Goal: Task Accomplishment & Management: Manage account settings

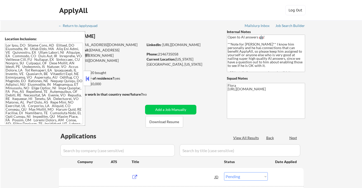
select select ""pending""
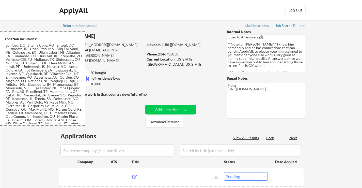
select select ""pending""
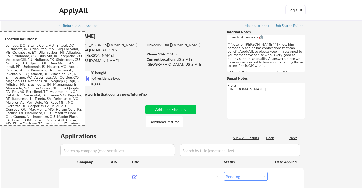
select select ""pending""
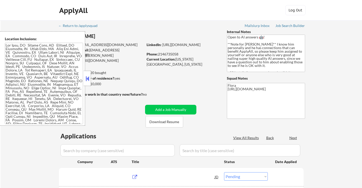
select select ""pending""
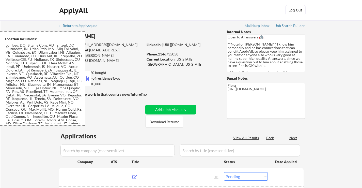
select select ""pending""
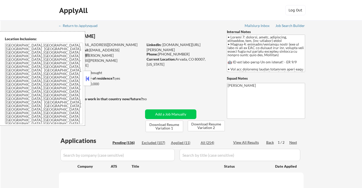
select select ""pending""
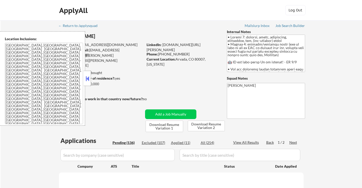
select select ""pending""
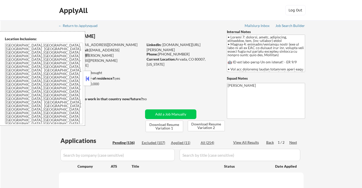
select select ""pending""
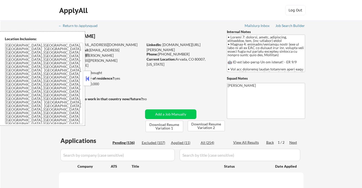
select select ""pending""
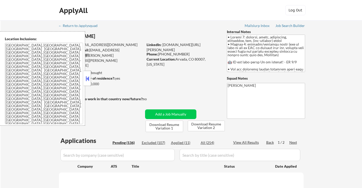
select select ""pending""
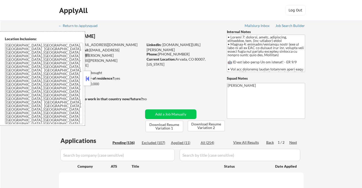
select select ""pending""
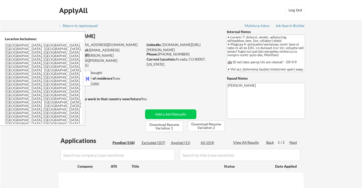
select select ""pending""
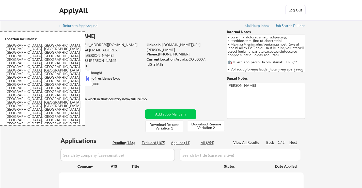
select select ""pending""
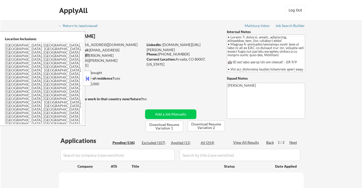
select select ""pending""
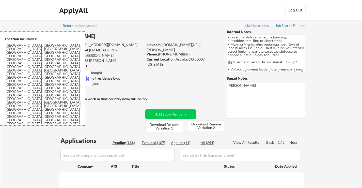
select select ""pending""
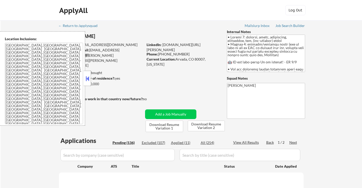
select select ""pending""
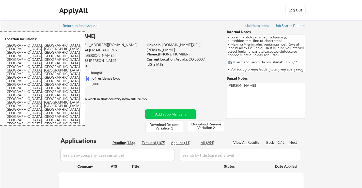
select select ""pending""
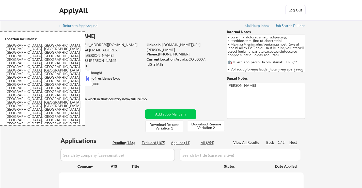
select select ""pending""
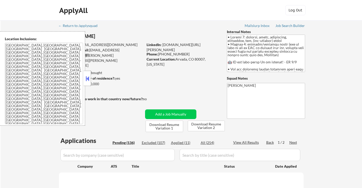
select select ""pending""
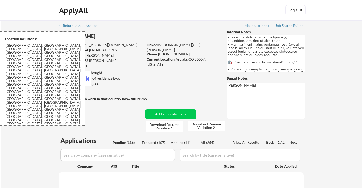
select select ""pending""
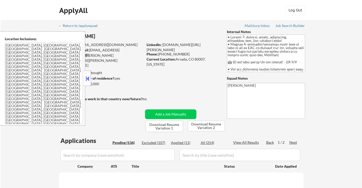
select select ""pending""
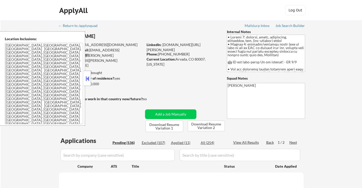
select select ""pending""
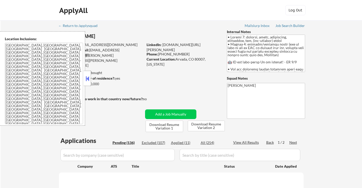
select select ""pending""
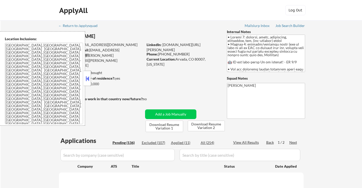
select select ""pending""
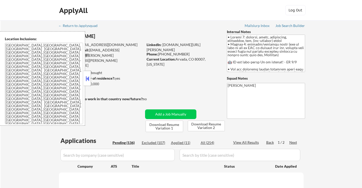
select select ""pending""
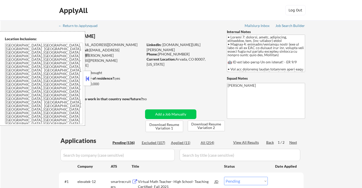
click at [89, 77] on button at bounding box center [87, 79] width 6 height 8
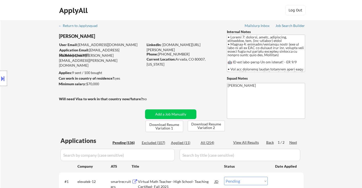
click at [4, 77] on button at bounding box center [3, 78] width 6 height 8
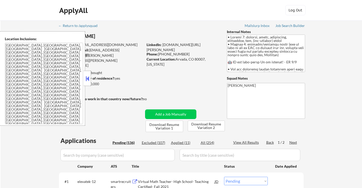
click at [89, 79] on button at bounding box center [87, 79] width 6 height 8
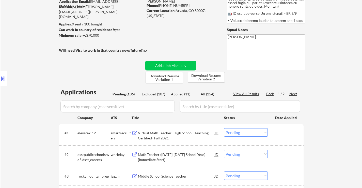
scroll to position [51, 0]
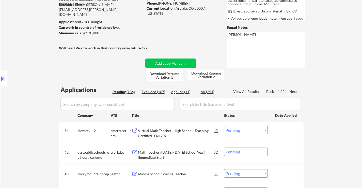
click at [155, 92] on div "Excluded (107)" at bounding box center [154, 91] width 25 height 5
select select ""excluded__location_""
select select ""excluded__expired_""
select select ""excluded__bad_match_""
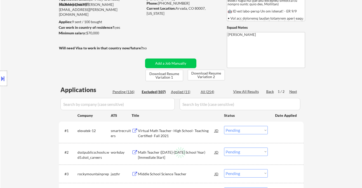
select select ""excluded__location_""
select select ""excluded""
select select ""excluded__salary_""
select select ""excluded__expired_""
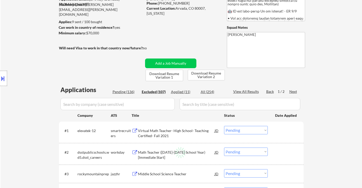
select select ""excluded__other_""
select select ""excluded__location_""
select select ""excluded__expired_""
select select ""excluded__location_""
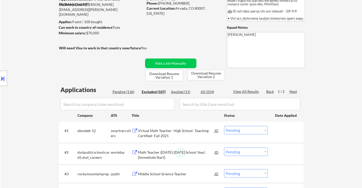
select select ""excluded__other_""
select select ""excluded__location_""
select select ""excluded__expired_""
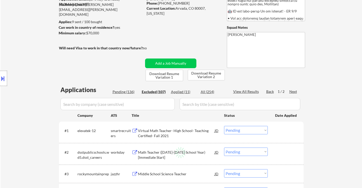
select select ""excluded__location_""
select select ""excluded__expired_""
select select ""excluded__bad_match_""
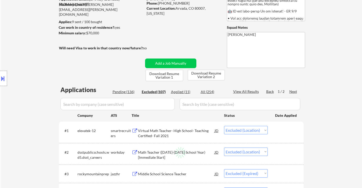
select select ""excluded__location_""
select select ""excluded__bad_match_""
select select ""excluded__location_""
select select ""excluded__bad_match_""
select select ""excluded__expired_""
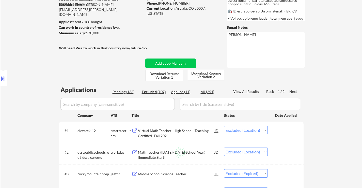
select select ""excluded__location_""
select select ""excluded__expired_""
select select ""excluded__other_""
select select ""excluded""
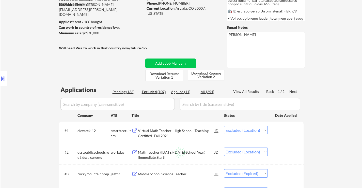
select select ""excluded__location_""
select select ""excluded__bad_match_""
select select ""excluded__other_""
select select ""excluded__location_""
select select ""excluded__salary_""
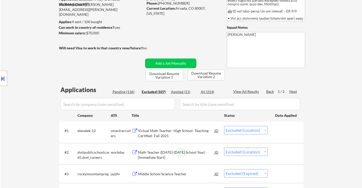
select select ""excluded__salary_""
select select ""excluded__expired_""
select select ""excluded__bad_match_""
select select ""excluded__location_""
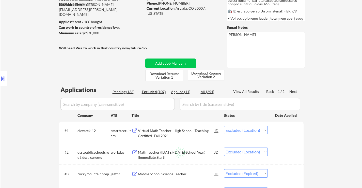
select select ""excluded__bad_match_""
select select ""excluded__expired_""
select select ""excluded""
select select ""excluded__expired_""
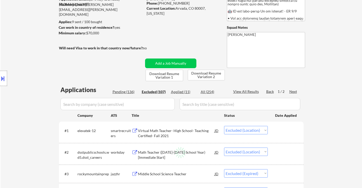
select select ""excluded__other_""
select select ""excluded__bad_match_""
select select ""excluded__location_""
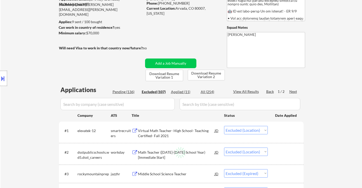
select select ""excluded__bad_match_""
select select ""excluded__expired_""
select select ""excluded__bad_match_""
select select ""excluded__expired_""
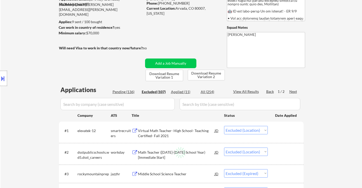
select select ""excluded__bad_match_""
select select ""excluded__expired_""
select select ""excluded__bad_match_""
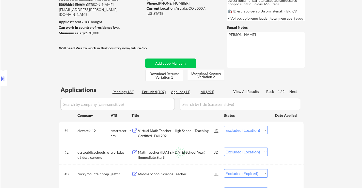
select select ""excluded__salary_""
select select ""excluded__bad_match_""
select select ""excluded__location_""
select select ""excluded__bad_match_""
select select ""excluded__location_""
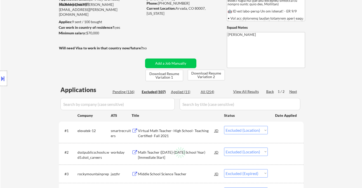
select select ""excluded__location_""
select select ""excluded__expired_""
select select ""excluded__bad_match_""
select select ""excluded__expired_""
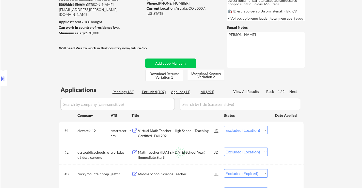
select select ""excluded__expired_""
select select ""excluded__location_""
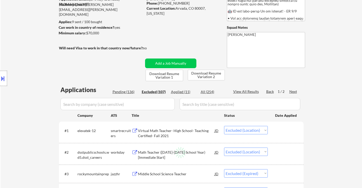
select select ""excluded__salary_""
select select ""excluded__location_""
select select ""excluded__bad_match_""
select select ""excluded__salary_""
select select ""excluded__bad_match_""
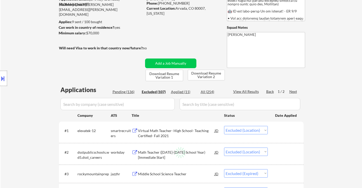
select select ""excluded__bad_match_""
select select ""excluded__location_""
select select ""excluded__bad_match_""
select select ""excluded__expired_""
select select ""excluded__bad_match_""
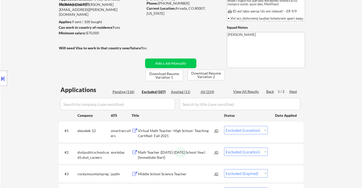
select select ""excluded__expired_""
select select ""excluded__location_""
select select ""excluded__expired_""
select select ""excluded__location_""
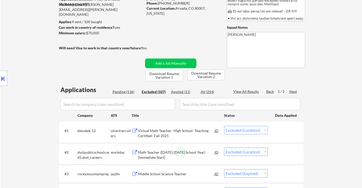
select select ""excluded__location_""
select select ""excluded__expired_""
select select ""excluded__bad_match_""
select select ""excluded__expired_""
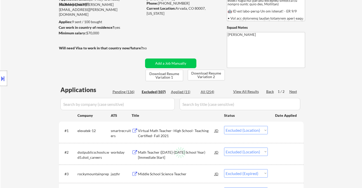
select select ""excluded__expired_""
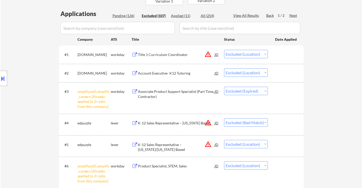
scroll to position [127, 0]
click at [173, 121] on div "K-12 Sales Representative – Massachusetts Based" at bounding box center [176, 122] width 77 height 5
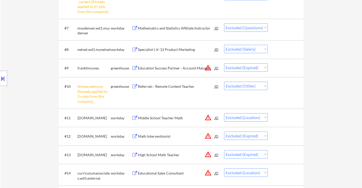
scroll to position [304, 0]
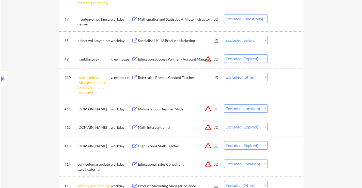
click at [166, 59] on div "Education Success Partner - Account Manager" at bounding box center [176, 59] width 77 height 5
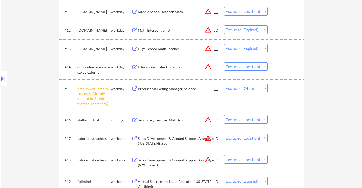
scroll to position [406, 0]
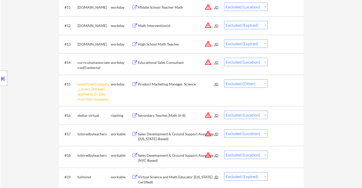
click at [168, 115] on div "Secondary Teacher, Math (6-8)" at bounding box center [176, 115] width 77 height 5
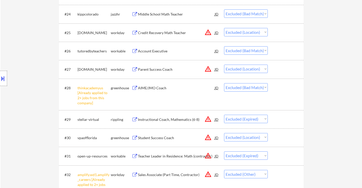
scroll to position [685, 0]
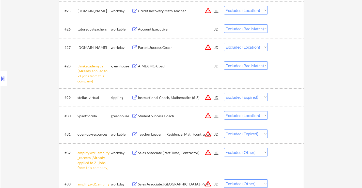
click at [177, 96] on div "Instructional Coach, Mathematics (6-8)" at bounding box center [176, 97] width 77 height 5
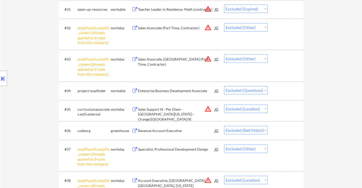
scroll to position [812, 0]
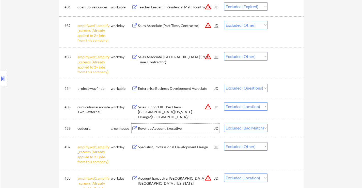
click at [159, 130] on div "Revenue Account Executive" at bounding box center [176, 128] width 77 height 5
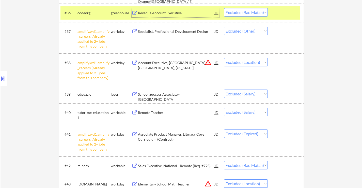
scroll to position [939, 0]
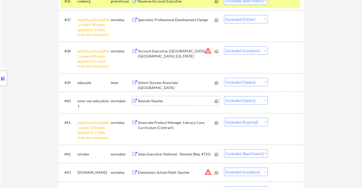
click at [156, 102] on div "Remote Teacher" at bounding box center [176, 100] width 77 height 5
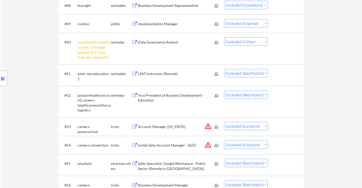
scroll to position [1218, 0]
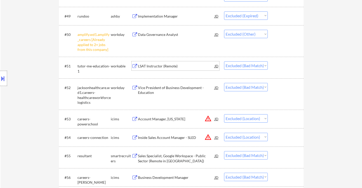
click at [159, 68] on div "LSAT Instructor (Remote)" at bounding box center [176, 65] width 77 height 5
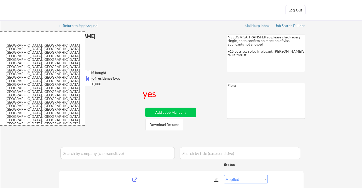
select select ""applied""
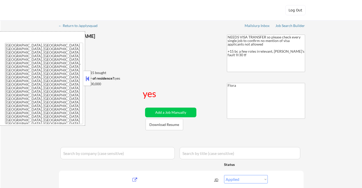
select select ""applied""
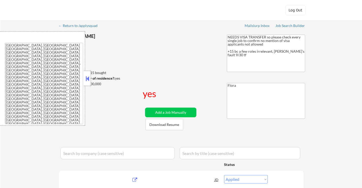
select select ""applied""
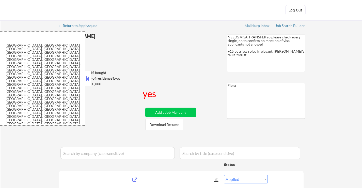
select select ""applied""
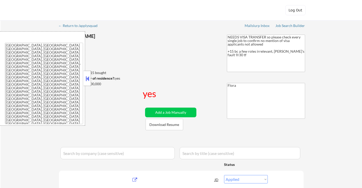
select select ""applied""
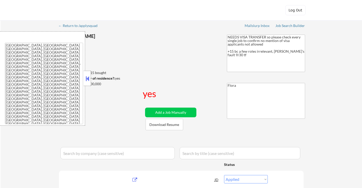
select select ""applied""
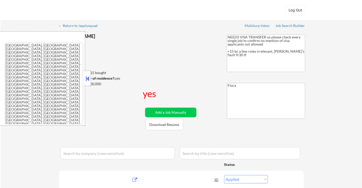
select select ""applied""
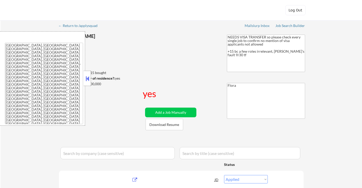
select select ""applied""
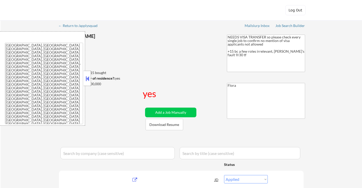
select select ""applied""
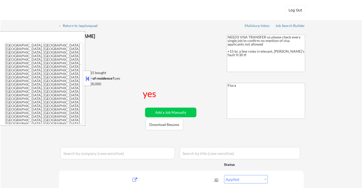
select select ""applied""
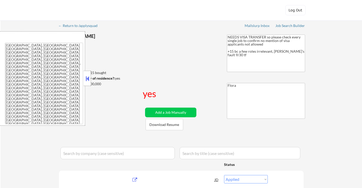
select select ""applied""
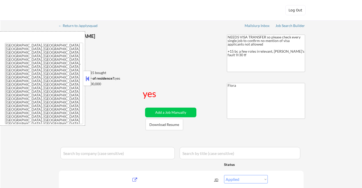
select select ""applied""
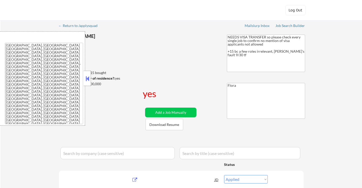
select select ""applied""
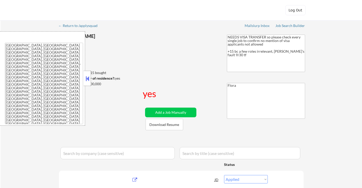
select select ""applied""
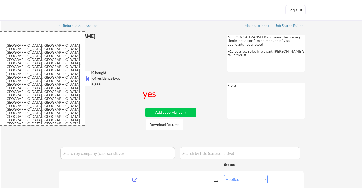
select select ""applied""
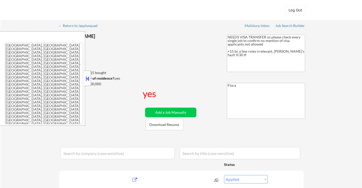
select select ""applied""
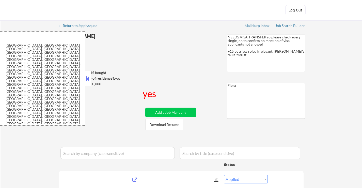
select select ""applied""
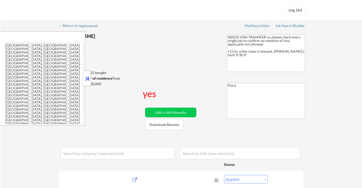
select select ""applied""
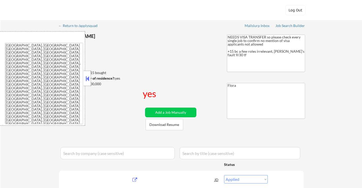
select select ""applied""
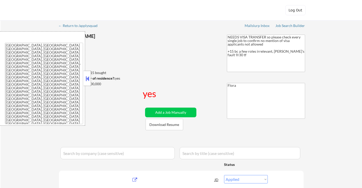
select select ""applied""
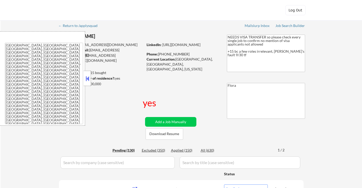
select select ""pending""
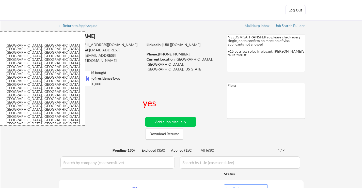
select select ""pending""
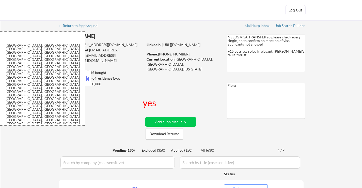
select select ""pending""
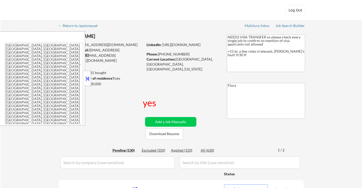
select select ""pending""
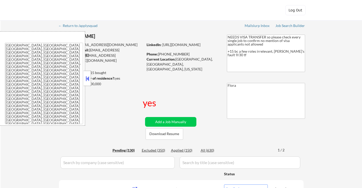
select select ""pending""
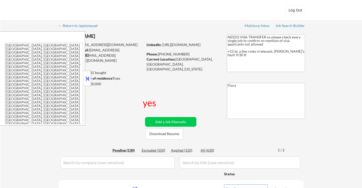
select select ""pending""
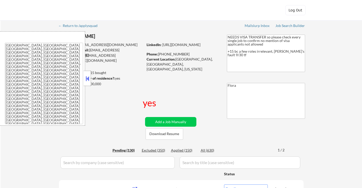
select select ""pending""
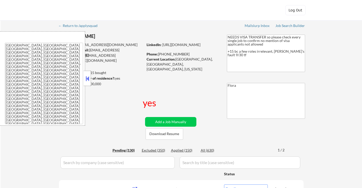
select select ""pending""
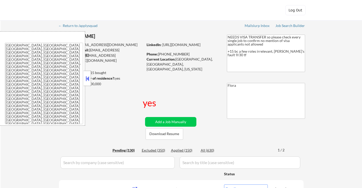
select select ""pending""
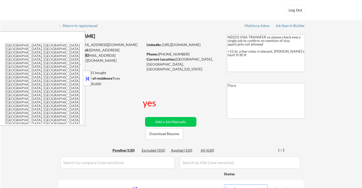
select select ""pending""
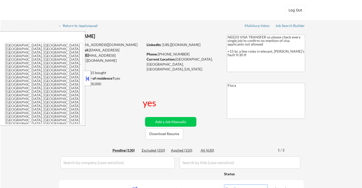
select select ""pending""
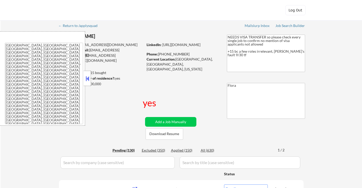
select select ""pending""
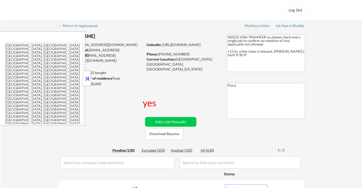
select select ""pending""
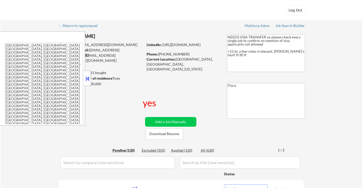
select select ""pending""
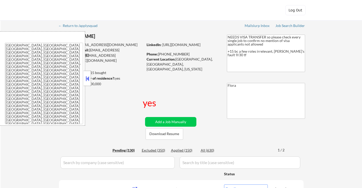
select select ""pending""
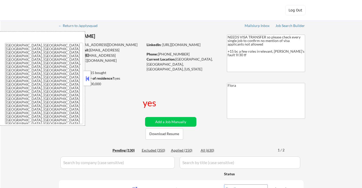
select select ""pending""
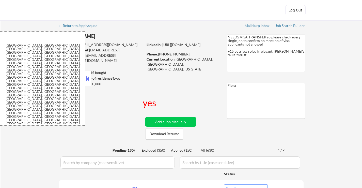
select select ""pending""
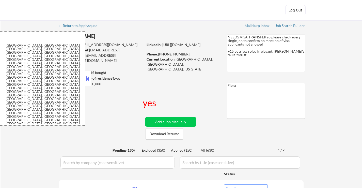
select select ""pending""
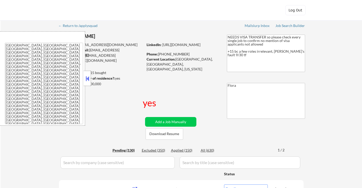
select select ""pending""
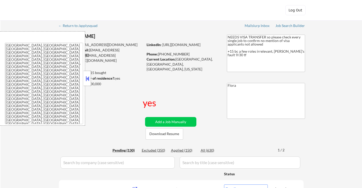
select select ""pending""
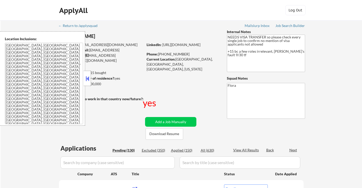
select select ""pending""
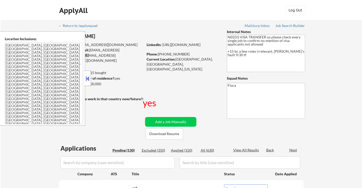
select select ""pending""
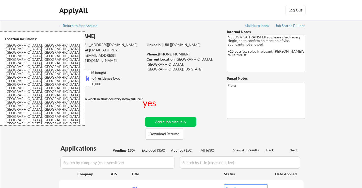
select select ""pending""
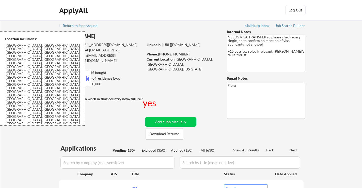
select select ""pending""
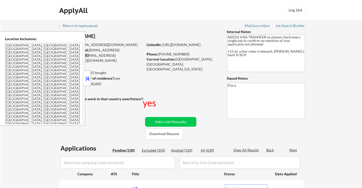
select select ""pending""
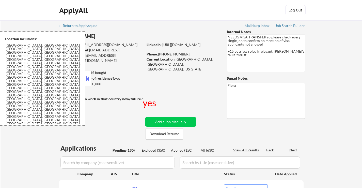
select select ""pending""
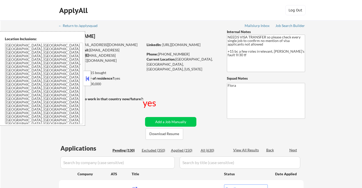
select select ""pending""
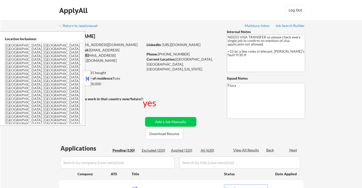
select select ""pending""
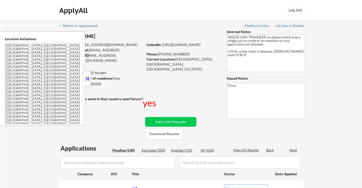
select select ""pending""
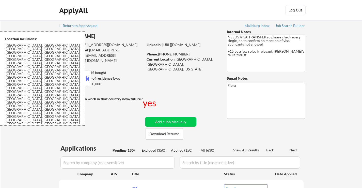
select select ""pending""
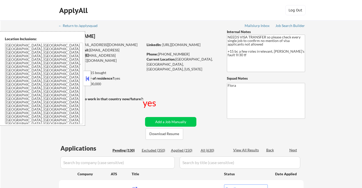
select select ""pending""
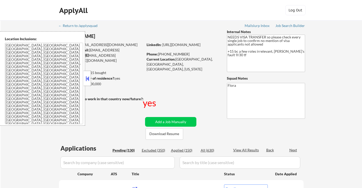
select select ""pending""
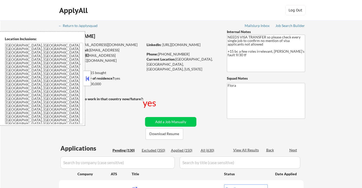
select select ""pending""
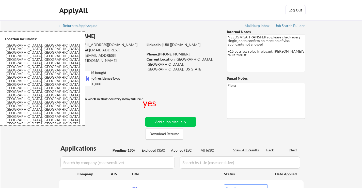
select select ""pending""
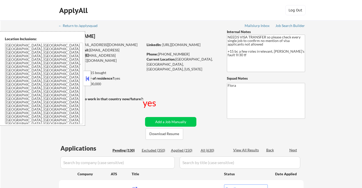
select select ""pending""
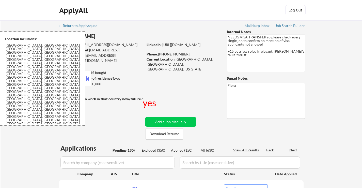
select select ""pending""
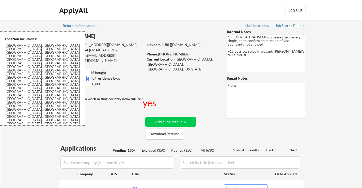
select select ""pending""
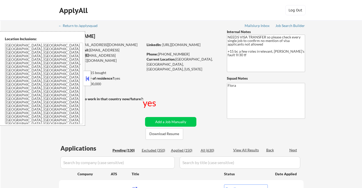
select select ""pending""
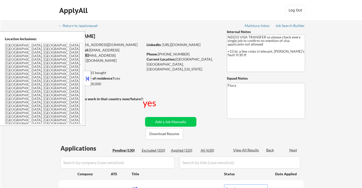
select select ""pending""
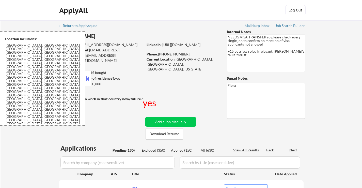
select select ""pending""
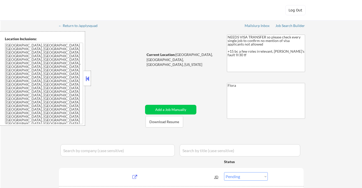
select select ""pending""
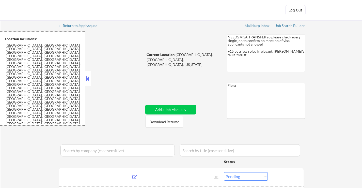
select select ""pending""
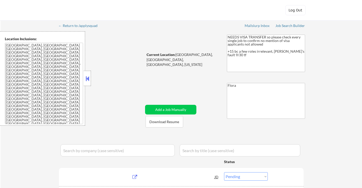
select select ""pending""
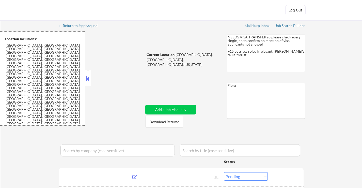
select select ""pending""
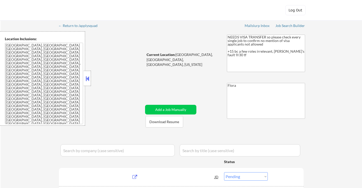
select select ""pending""
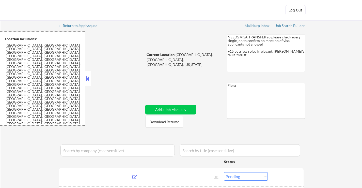
select select ""pending""
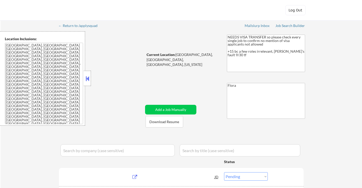
select select ""pending""
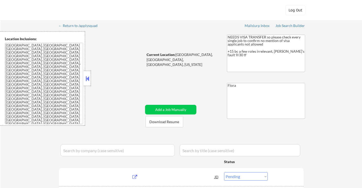
select select ""pending""
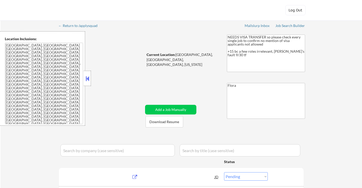
select select ""pending""
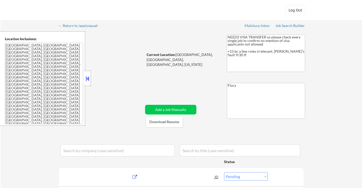
select select ""pending""
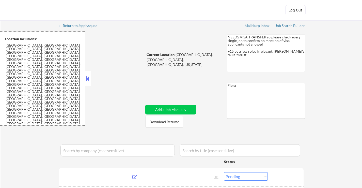
select select ""pending""
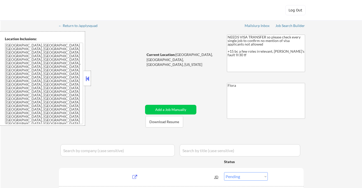
select select ""pending""
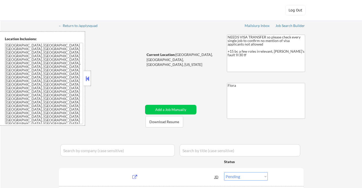
select select ""pending""
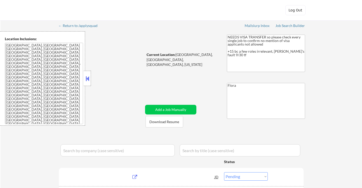
select select ""pending""
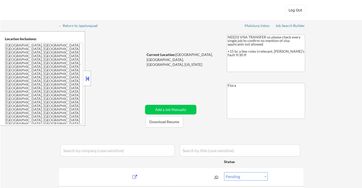
select select ""pending""
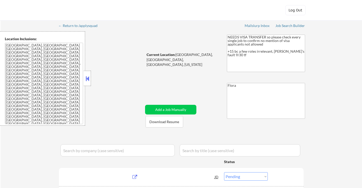
select select ""pending""
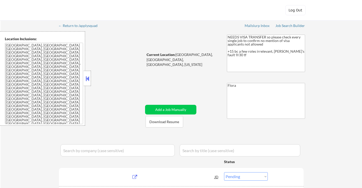
select select ""pending""
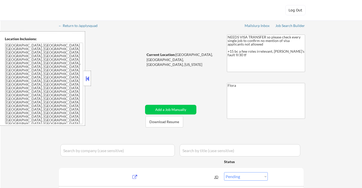
select select ""pending""
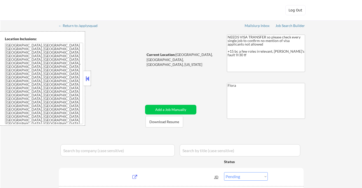
select select ""pending""
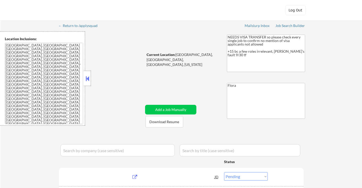
select select ""pending""
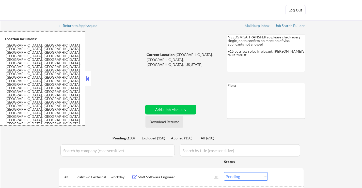
click at [165, 124] on button "Download Resume" at bounding box center [164, 121] width 38 height 11
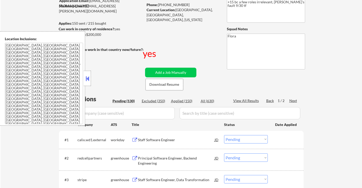
scroll to position [51, 0]
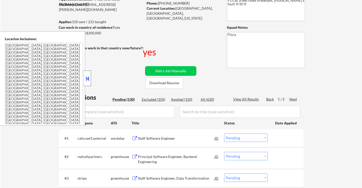
click at [90, 75] on div at bounding box center [87, 78] width 7 height 15
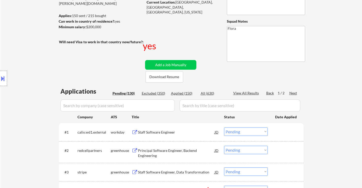
scroll to position [76, 0]
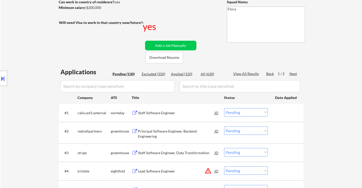
click at [169, 112] on div "Staff Software Engineer" at bounding box center [176, 112] width 77 height 5
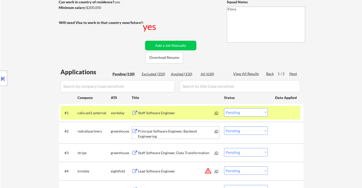
click at [169, 130] on div "Principal Software Engineer, Backend Engineering" at bounding box center [176, 133] width 77 height 10
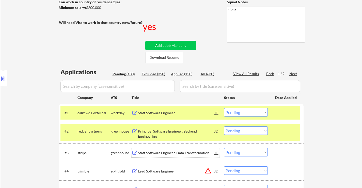
click at [168, 152] on div "Staff Software Engineer, Data Transformation" at bounding box center [176, 152] width 77 height 5
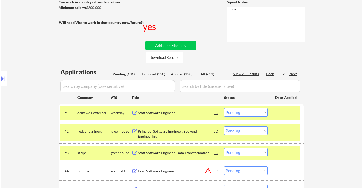
click at [245, 112] on select "Choose an option... Pending Applied Excluded (Questions) Excluded (Expired) Exc…" at bounding box center [246, 112] width 44 height 8
click at [224, 108] on select "Choose an option... Pending Applied Excluded (Questions) Excluded (Expired) Exc…" at bounding box center [246, 112] width 44 height 8
select select ""pending""
